Goal: Task Accomplishment & Management: Use online tool/utility

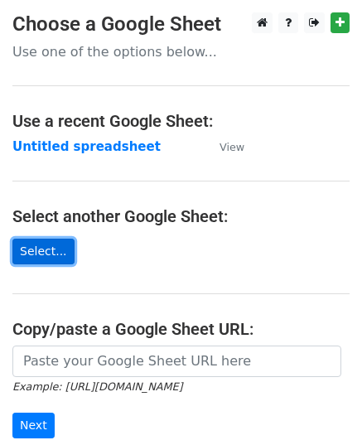
click at [33, 252] on link "Select..." at bounding box center [43, 251] width 62 height 26
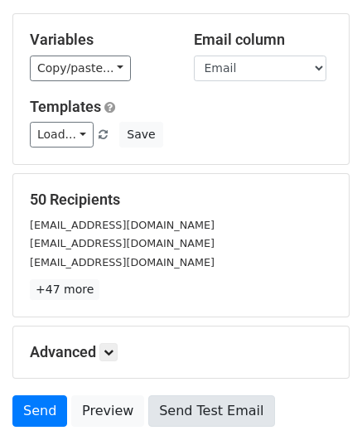
scroll to position [261, 0]
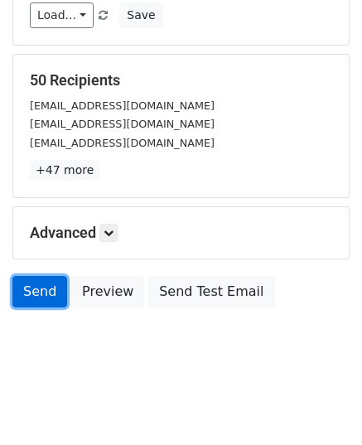
click at [26, 294] on link "Send" at bounding box center [39, 291] width 55 height 31
click at [46, 293] on link "Send" at bounding box center [39, 291] width 55 height 31
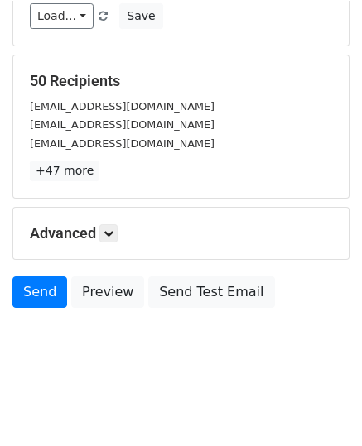
scroll to position [259, 0]
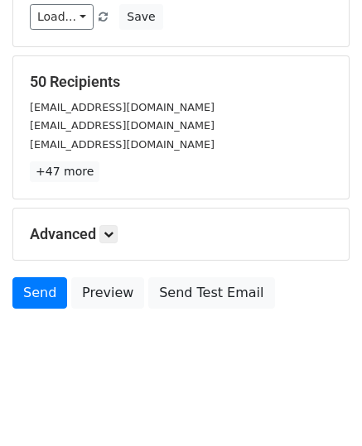
drag, startPoint x: 4, startPoint y: 234, endPoint x: 267, endPoint y: 147, distance: 276.8
click at [267, 147] on div "Mrazka500@gmail.com" at bounding box center [180, 144] width 327 height 19
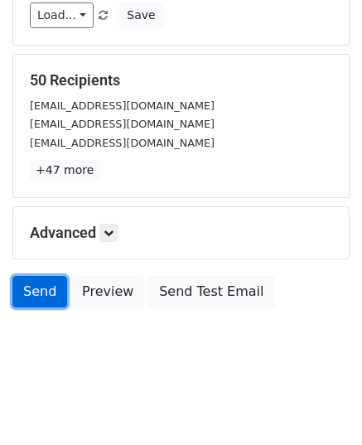
click at [31, 281] on link "Send" at bounding box center [39, 291] width 55 height 31
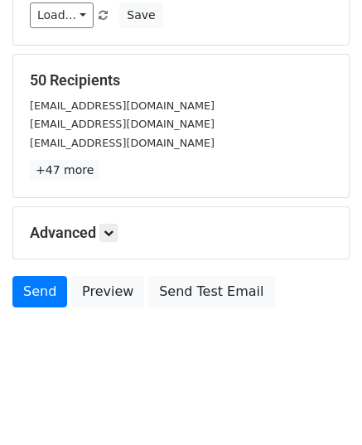
drag, startPoint x: 31, startPoint y: 281, endPoint x: 248, endPoint y: 163, distance: 246.8
click at [254, 156] on div "50 Recipients tehmae07@gmail.com Yantilibuang@gmail.com Mrazka500@gmail.com +47…" at bounding box center [181, 125] width 302 height 109
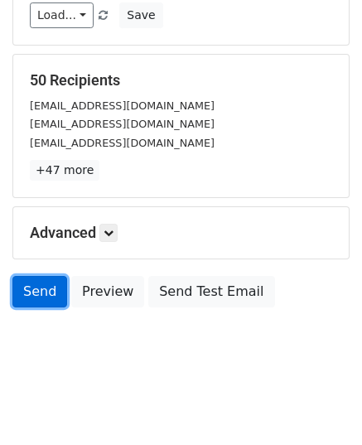
click at [23, 291] on link "Send" at bounding box center [39, 291] width 55 height 31
click at [47, 283] on link "Send" at bounding box center [39, 291] width 55 height 31
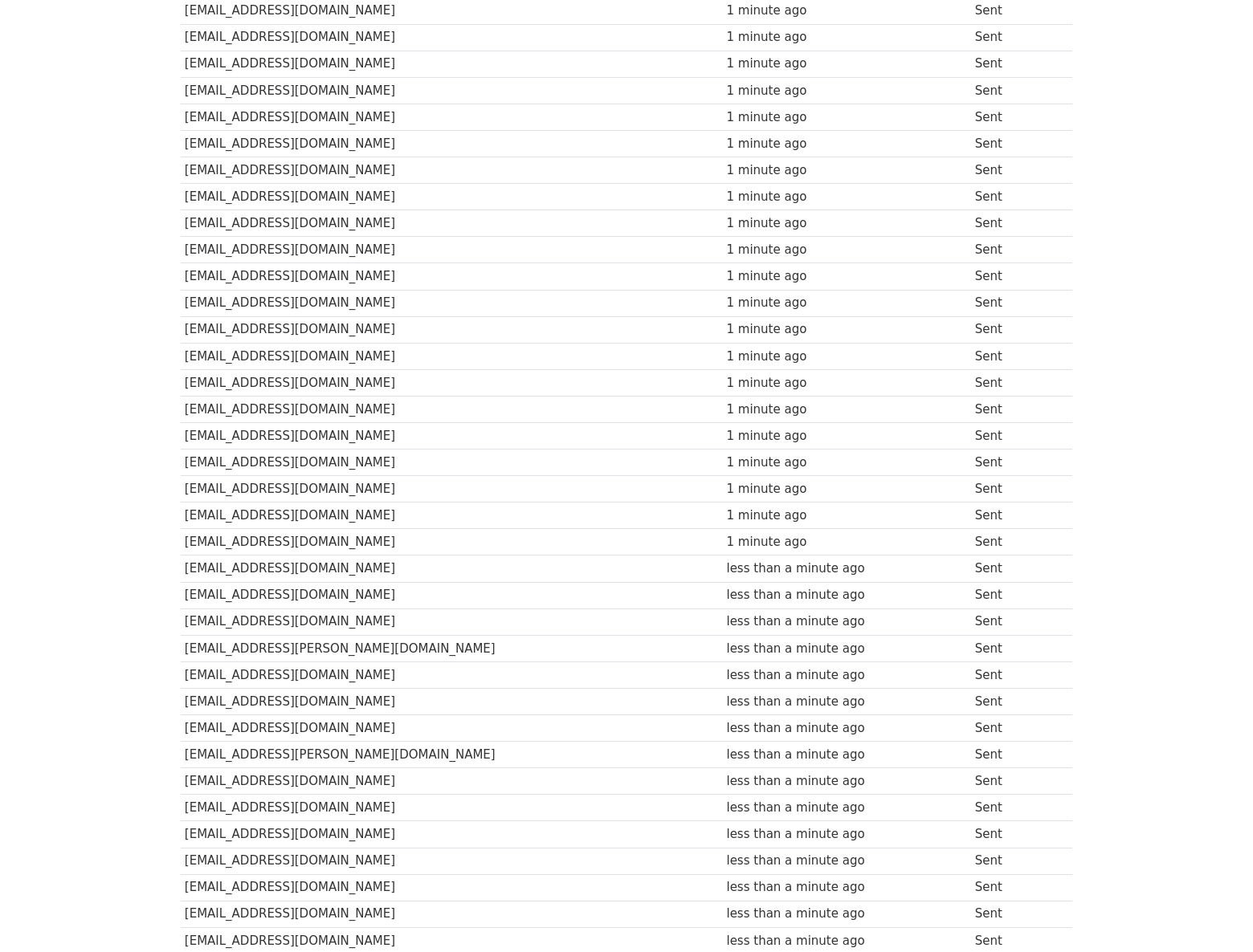
scroll to position [800, 0]
